Goal: Task Accomplishment & Management: Use online tool/utility

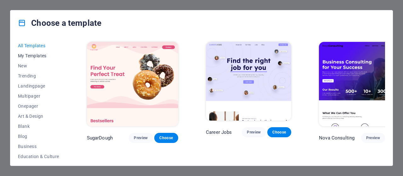
click at [41, 56] on span "My Templates" at bounding box center [38, 55] width 41 height 5
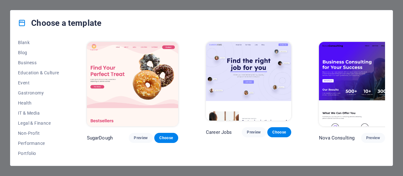
scroll to position [135, 0]
click at [150, 8] on div "Choose a template All Templates My Templates New Trending Landingpage Multipage…" at bounding box center [201, 88] width 403 height 176
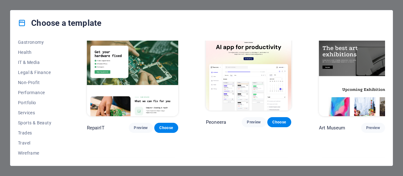
scroll to position [119, 0]
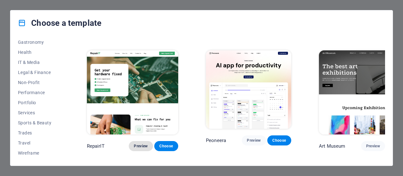
click at [133, 141] on button "Preview" at bounding box center [141, 146] width 24 height 10
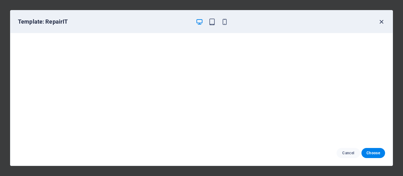
click at [381, 22] on icon "button" at bounding box center [381, 21] width 7 height 7
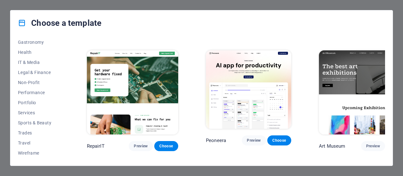
click at [381, 22] on div "Choose a template" at bounding box center [201, 22] width 382 height 25
click at [23, 24] on icon at bounding box center [22, 23] width 8 height 8
